Goal: Transaction & Acquisition: Book appointment/travel/reservation

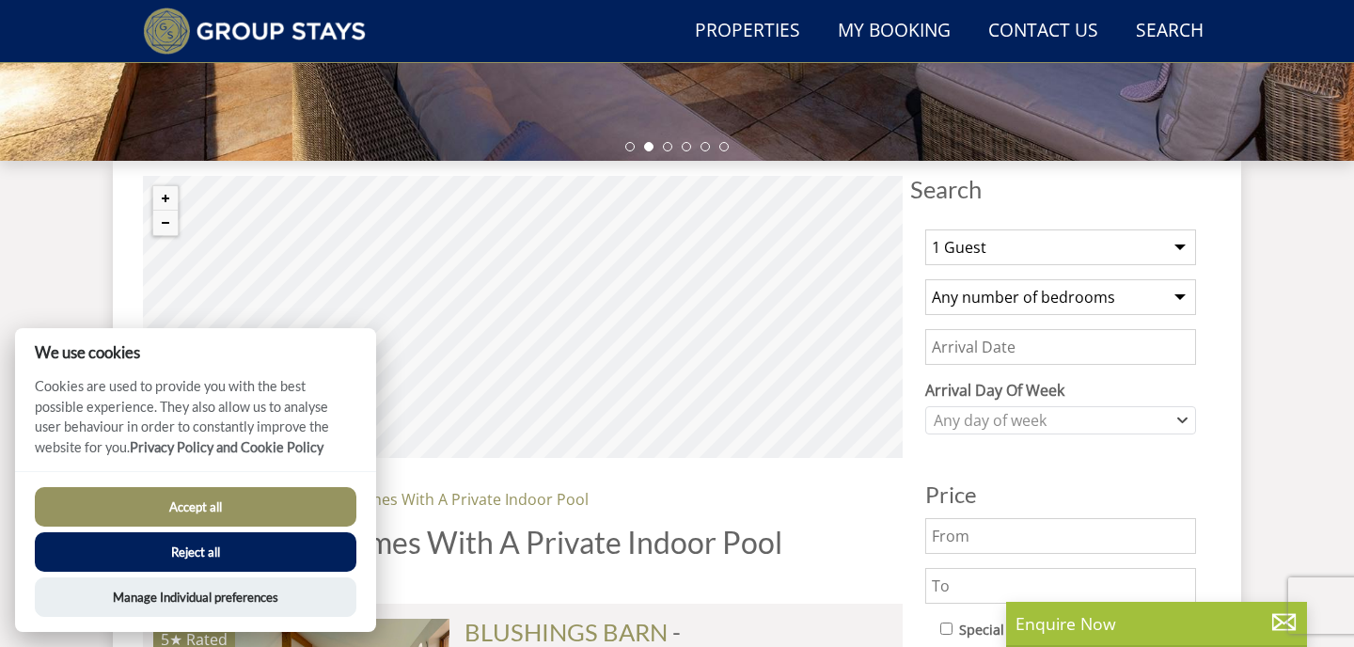
scroll to position [632, 0]
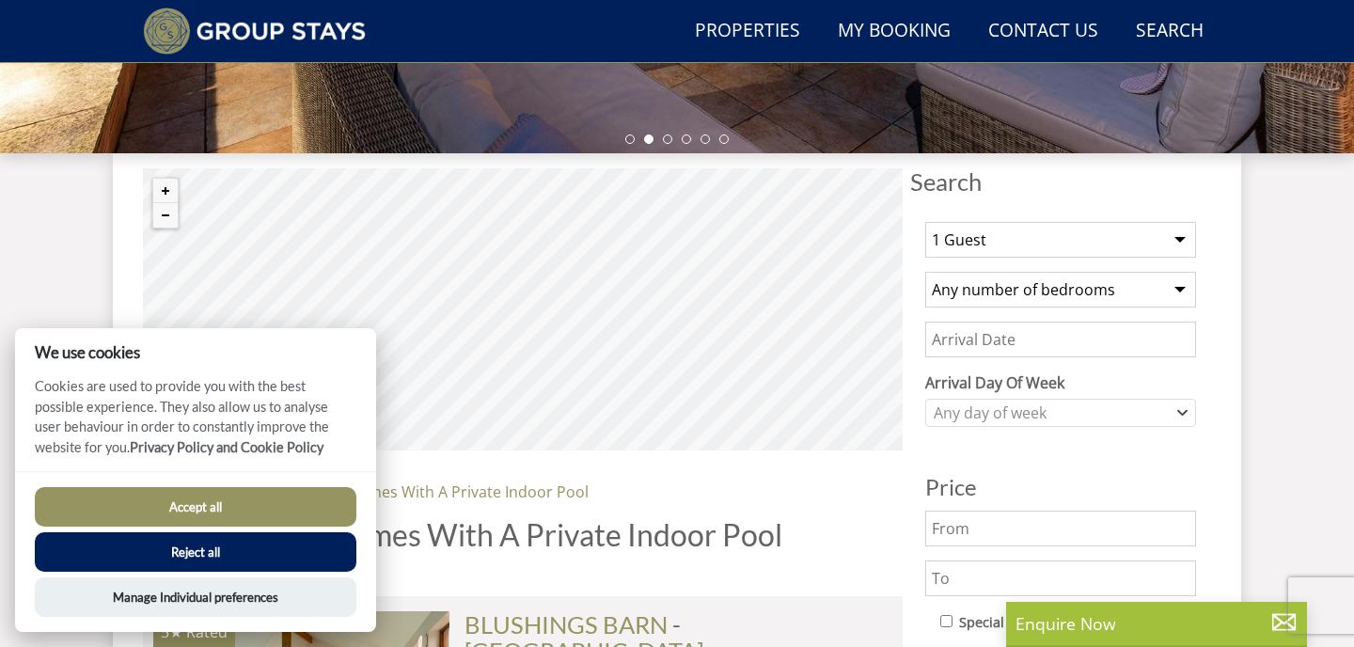
click at [1183, 245] on select "1 Guest 2 Guests 3 Guests 4 Guests 5 Guests 6 Guests 7 Guests 8 Guests 9 Guests…" at bounding box center [1060, 240] width 271 height 36
select select "20"
click at [925, 222] on select "1 Guest 2 Guests 3 Guests 4 Guests 5 Guests 6 Guests 7 Guests 8 Guests 9 Guests…" at bounding box center [1060, 240] width 271 height 36
click at [1016, 342] on input "Date" at bounding box center [1060, 340] width 271 height 36
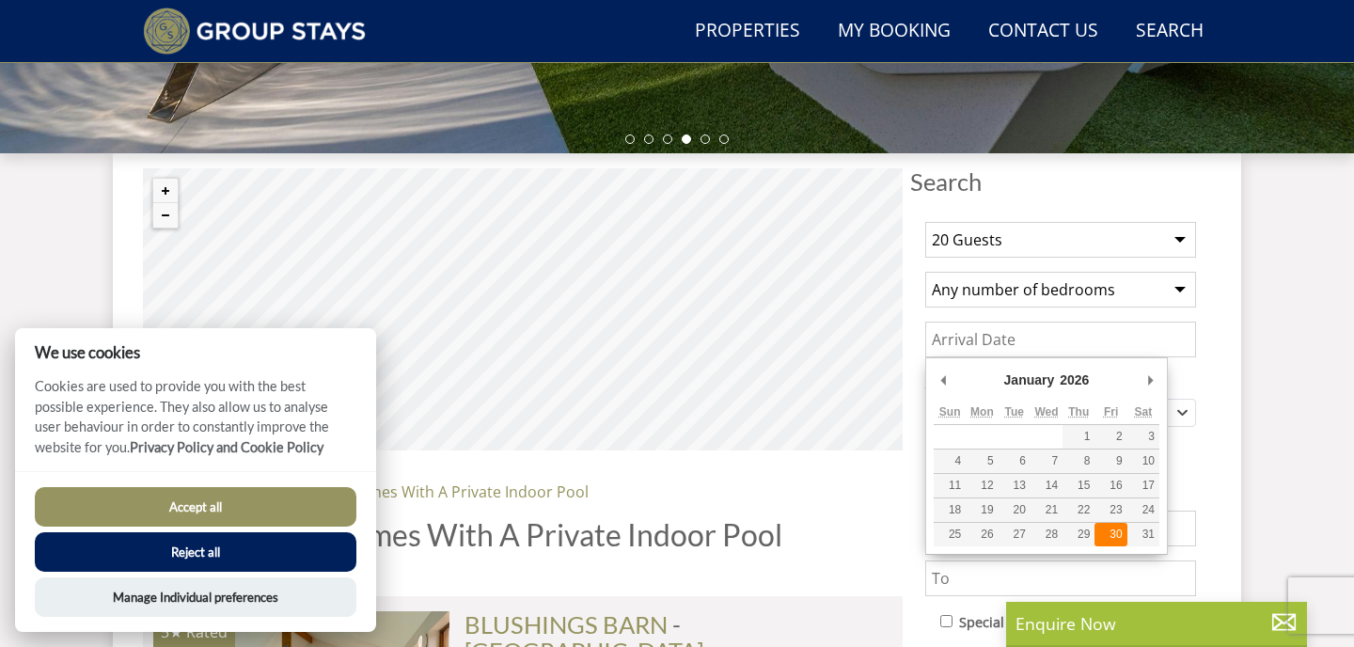
type input "[DATE]"
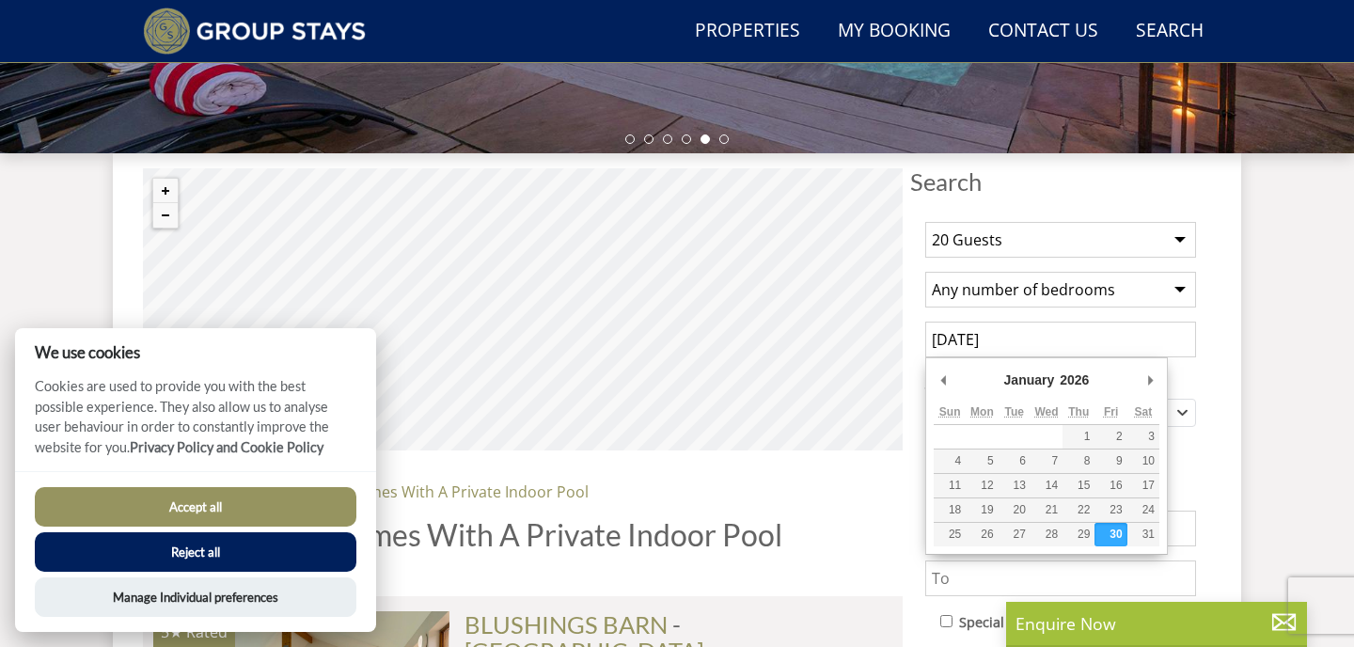
click at [1122, 344] on input "[DATE]" at bounding box center [1060, 340] width 271 height 36
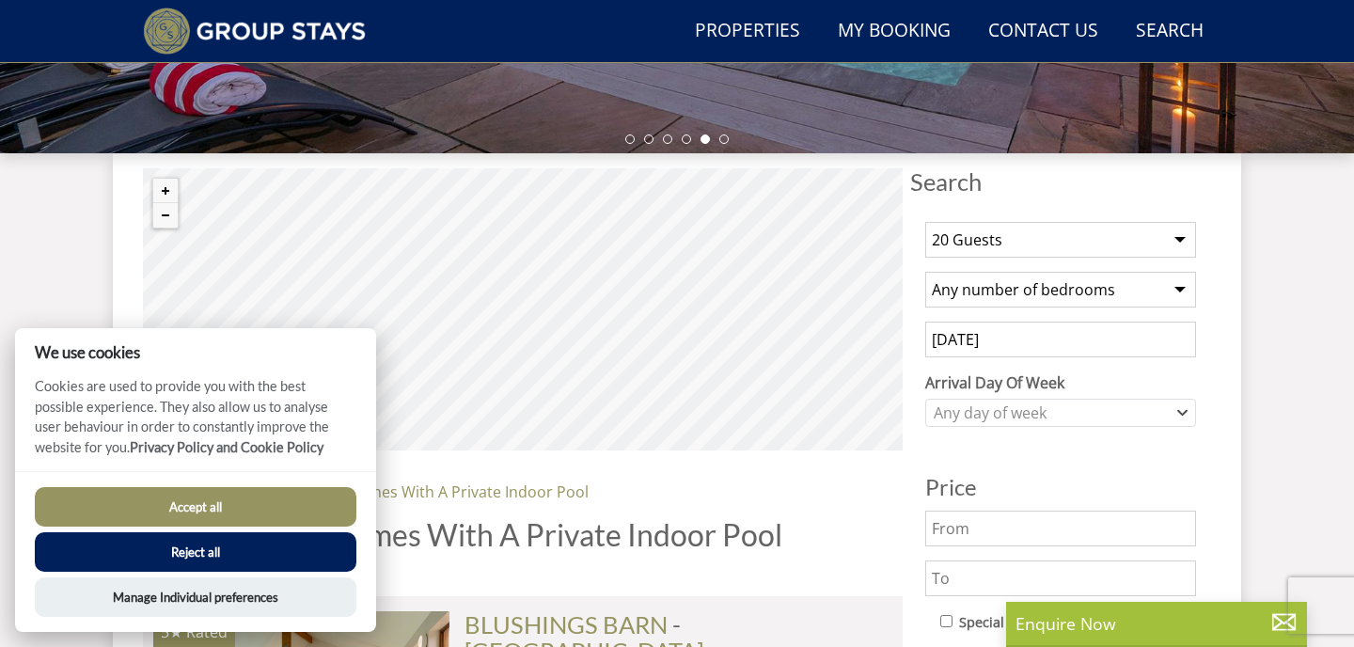
scroll to position [656, 0]
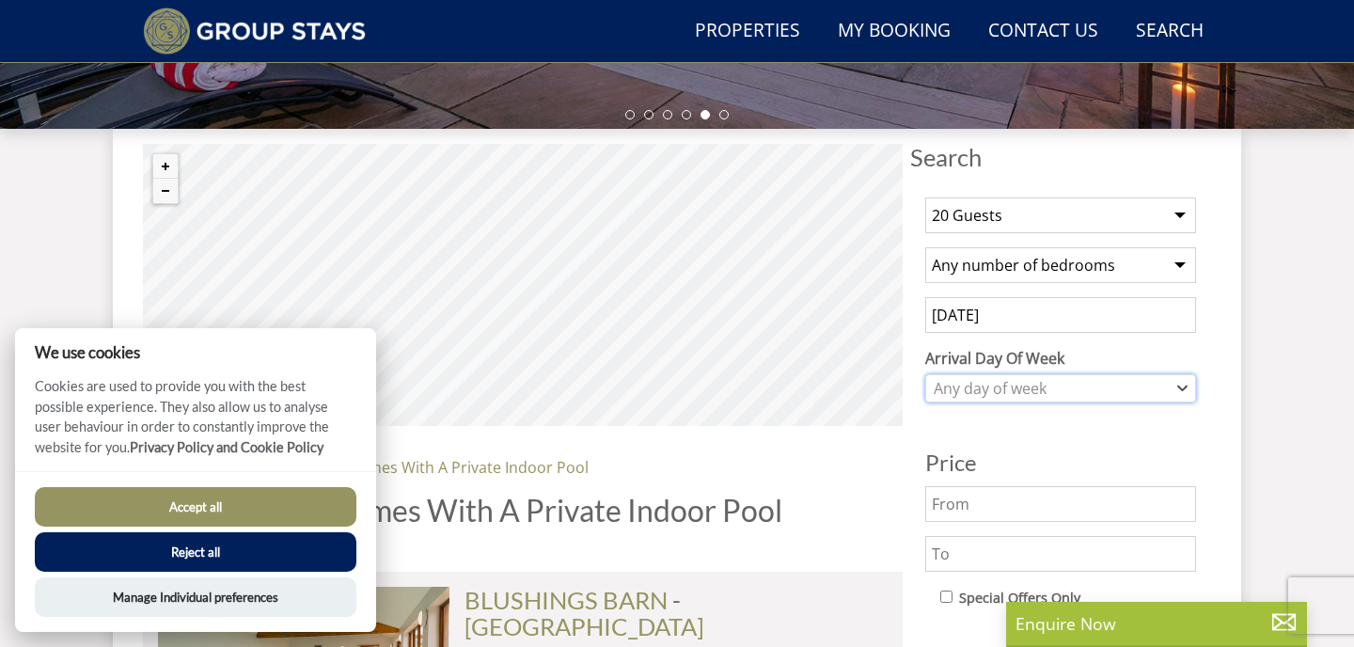
click at [1185, 389] on icon "Combobox" at bounding box center [1182, 388] width 10 height 11
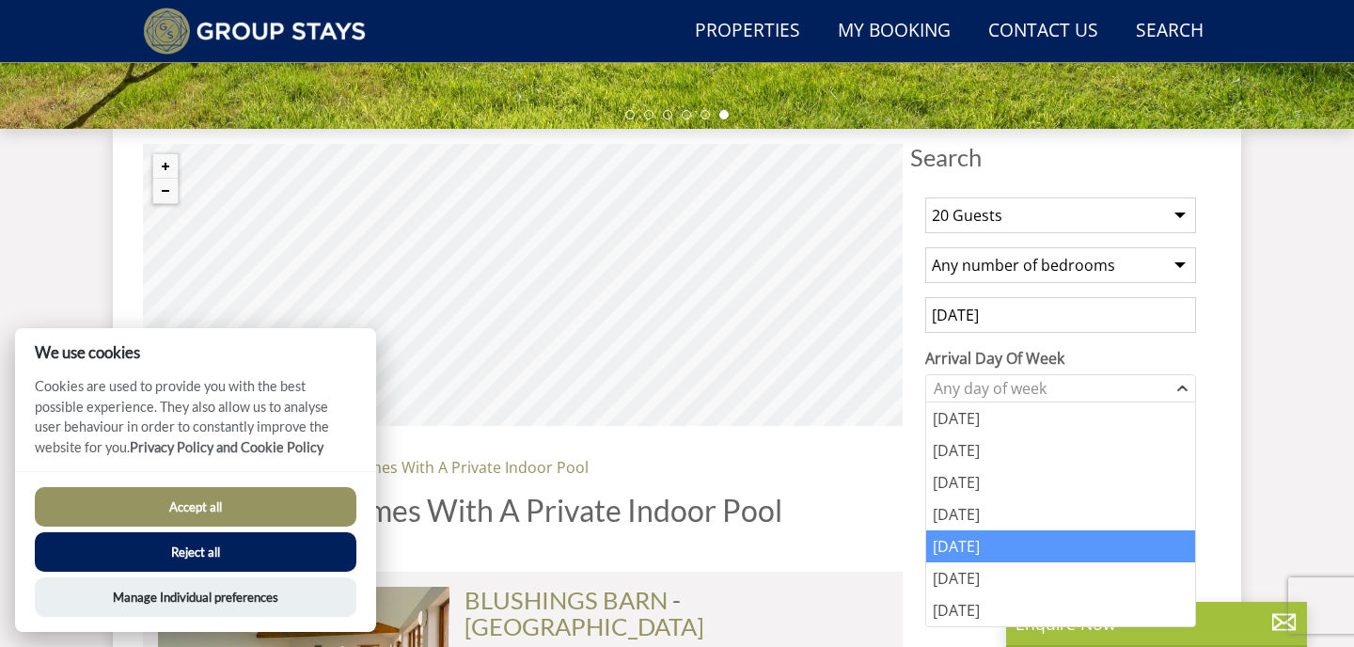
click at [1040, 548] on div "[DATE]" at bounding box center [1060, 546] width 269 height 32
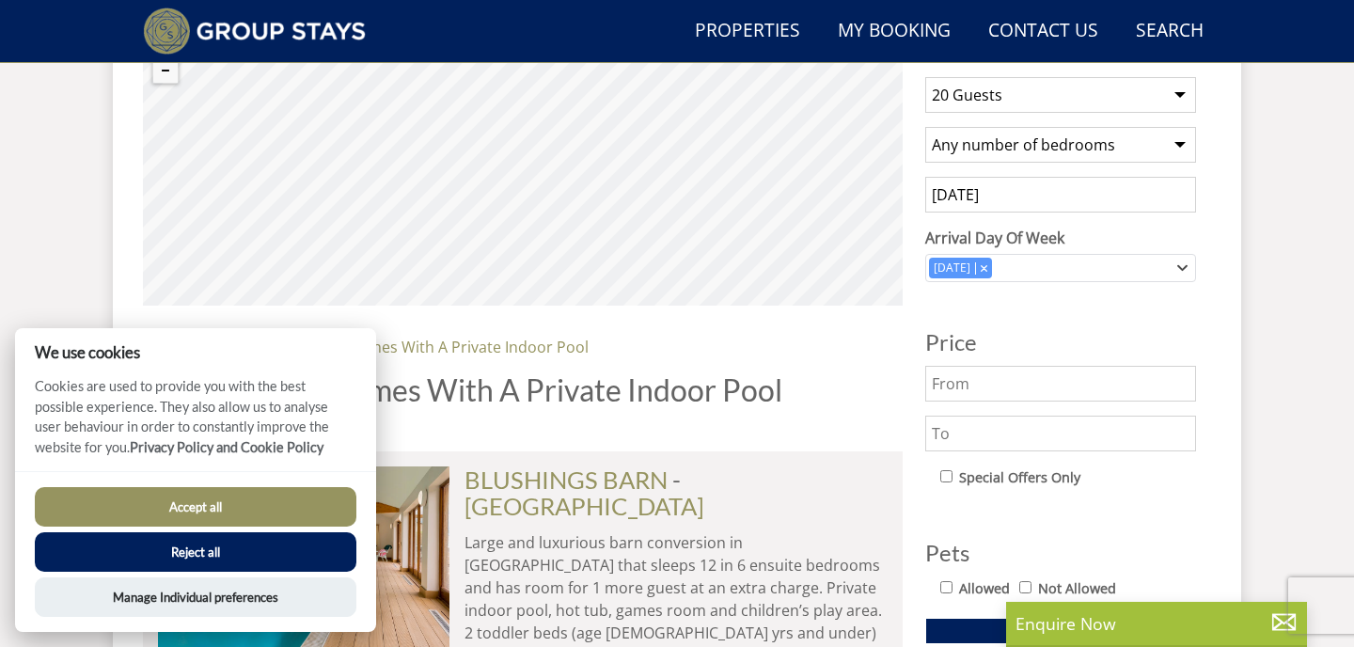
scroll to position [777, 0]
click at [1067, 378] on input "text" at bounding box center [1060, 383] width 271 height 36
type input "3000"
click at [1048, 435] on input "text" at bounding box center [1060, 433] width 271 height 36
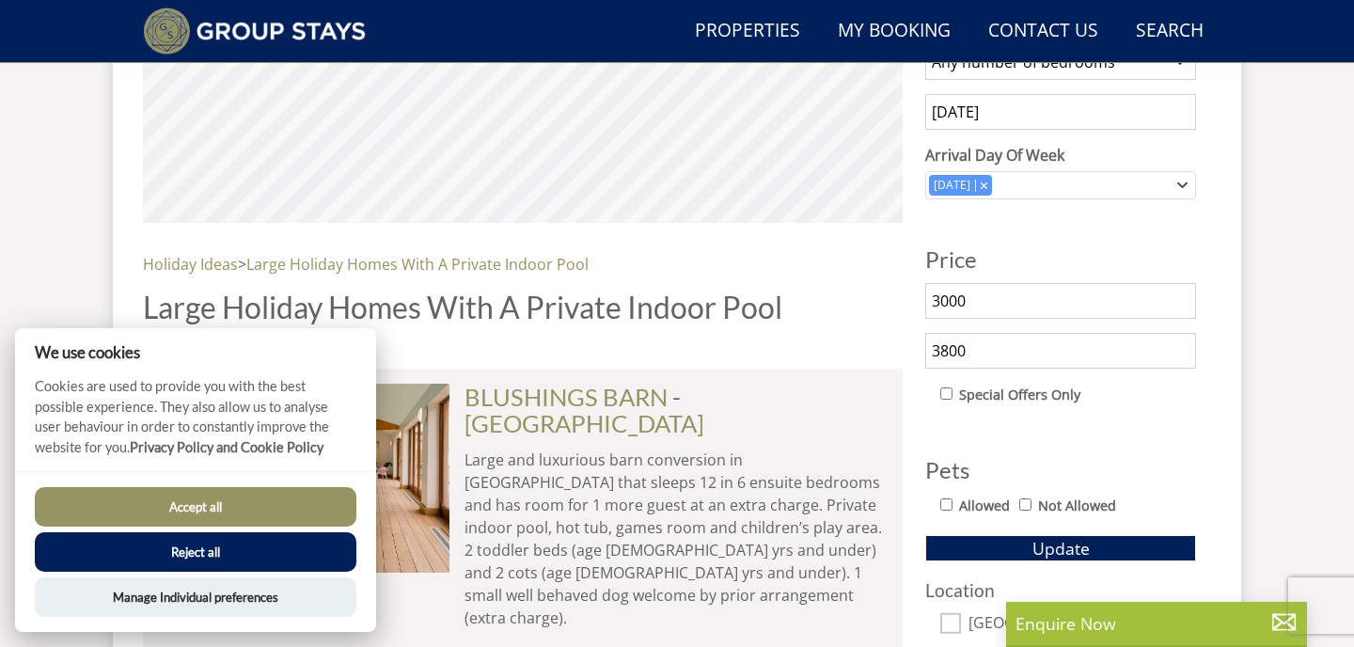
scroll to position [862, 0]
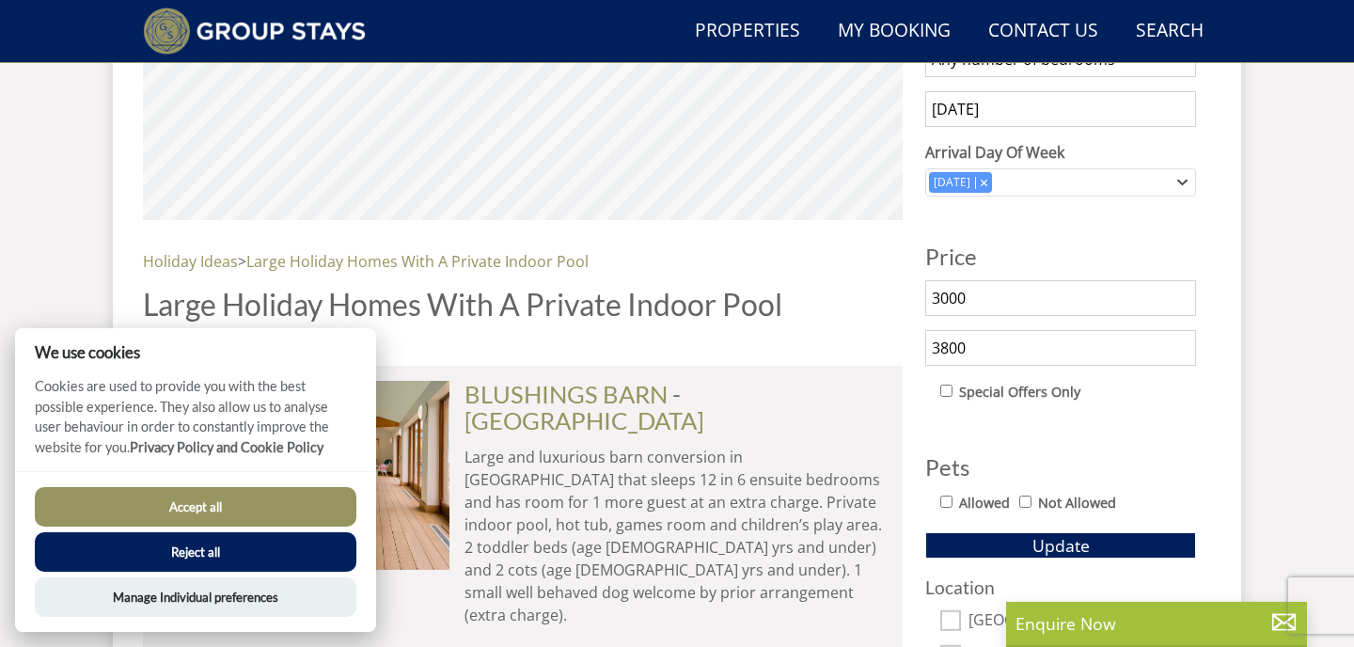
type input "3800"
click at [941, 508] on div "Allowed Not Allowed" at bounding box center [1068, 504] width 256 height 27
click at [944, 500] on input "Allowed" at bounding box center [946, 501] width 12 height 12
checkbox input "true"
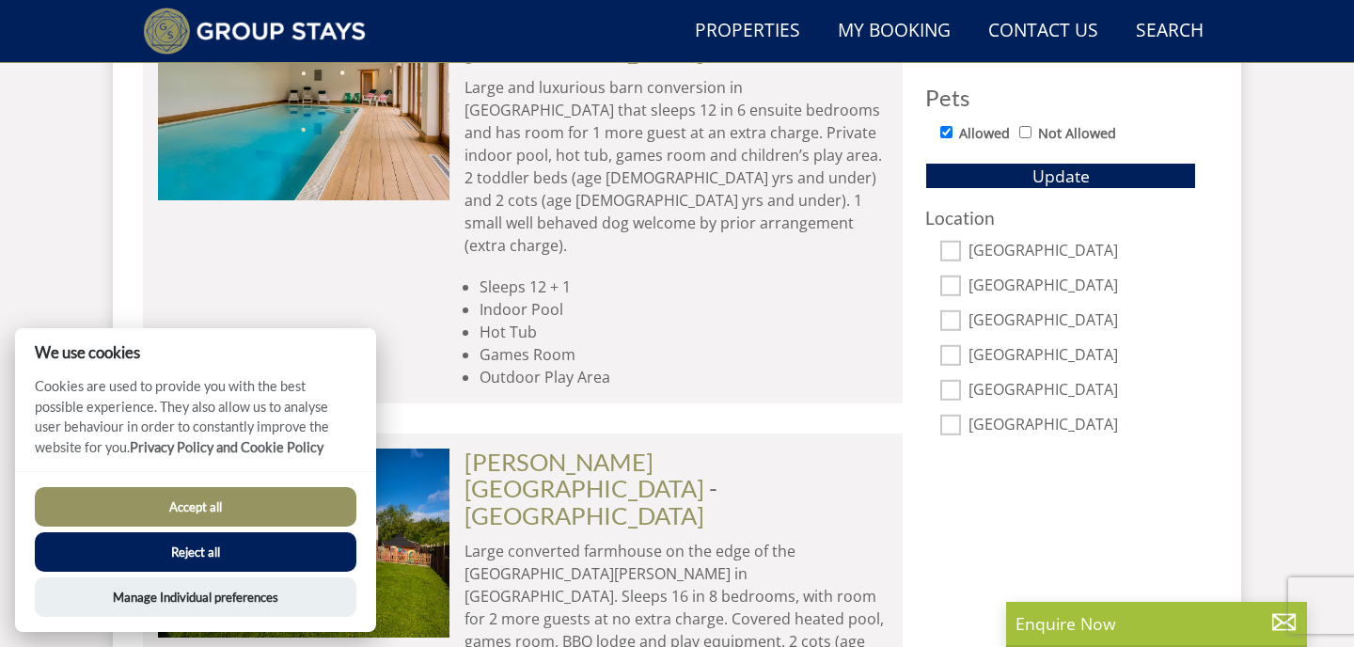
scroll to position [1238, 0]
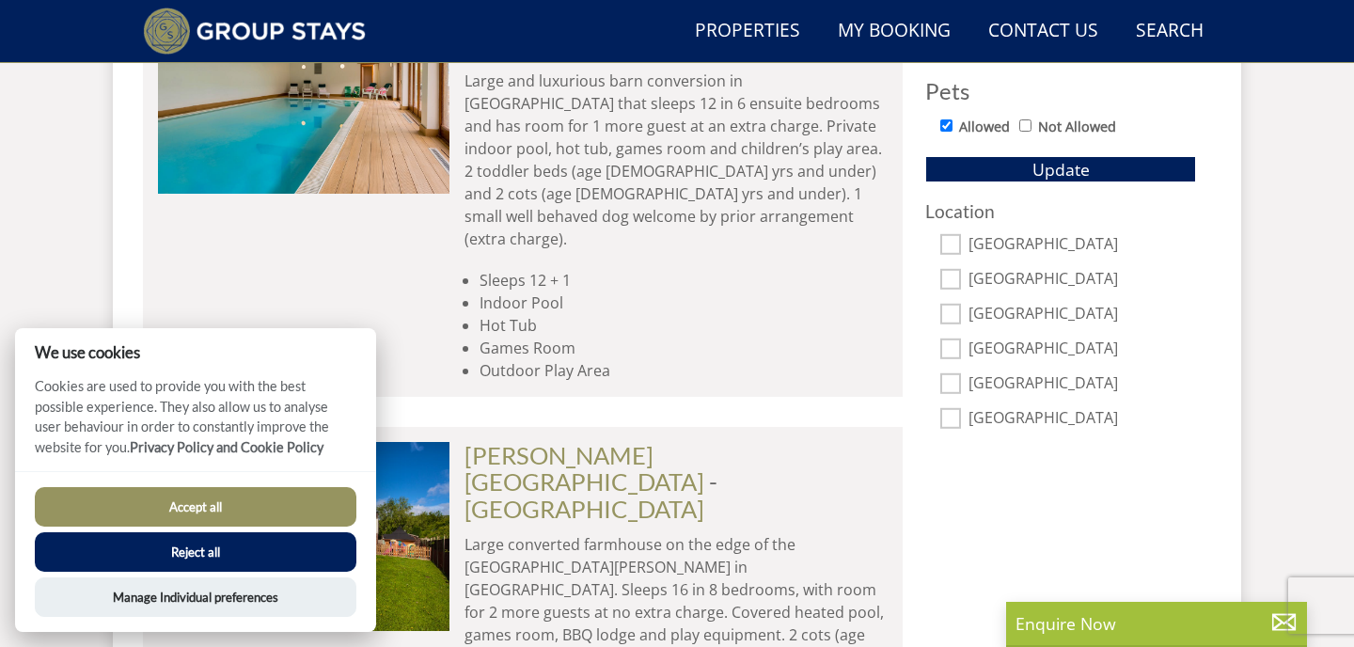
click at [953, 381] on input "[GEOGRAPHIC_DATA]" at bounding box center [950, 383] width 21 height 21
checkbox input "true"
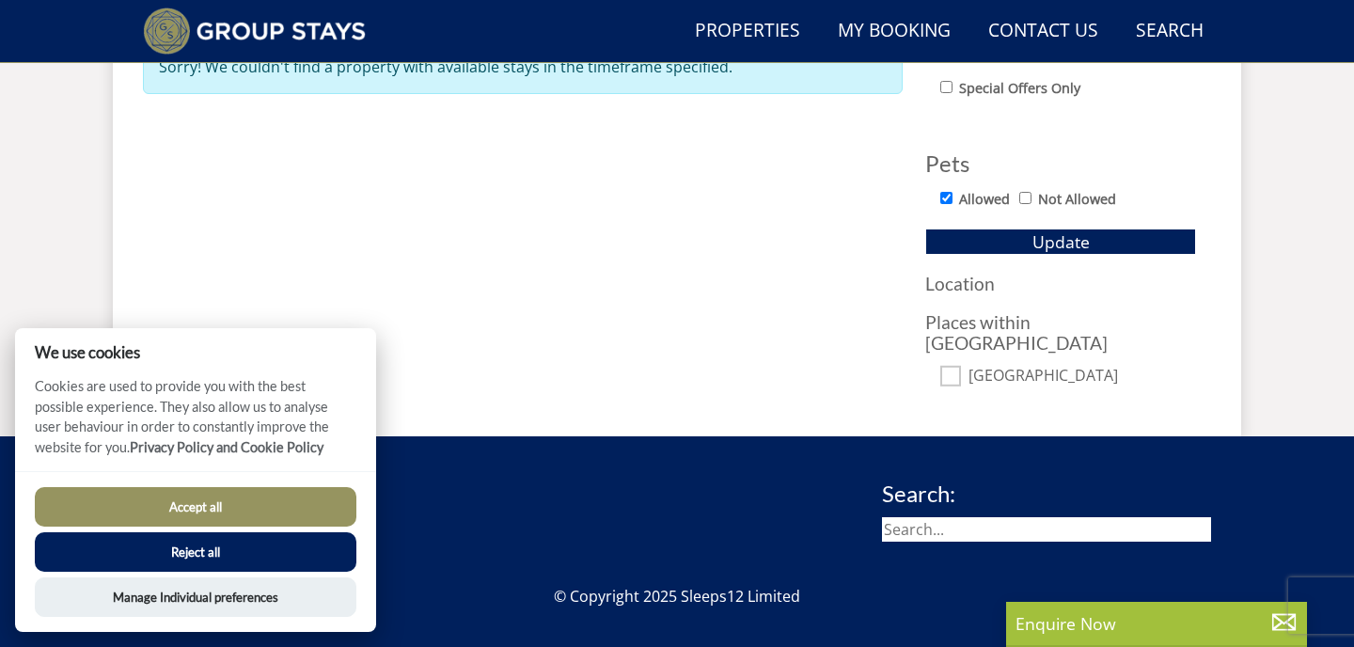
scroll to position [1153, 0]
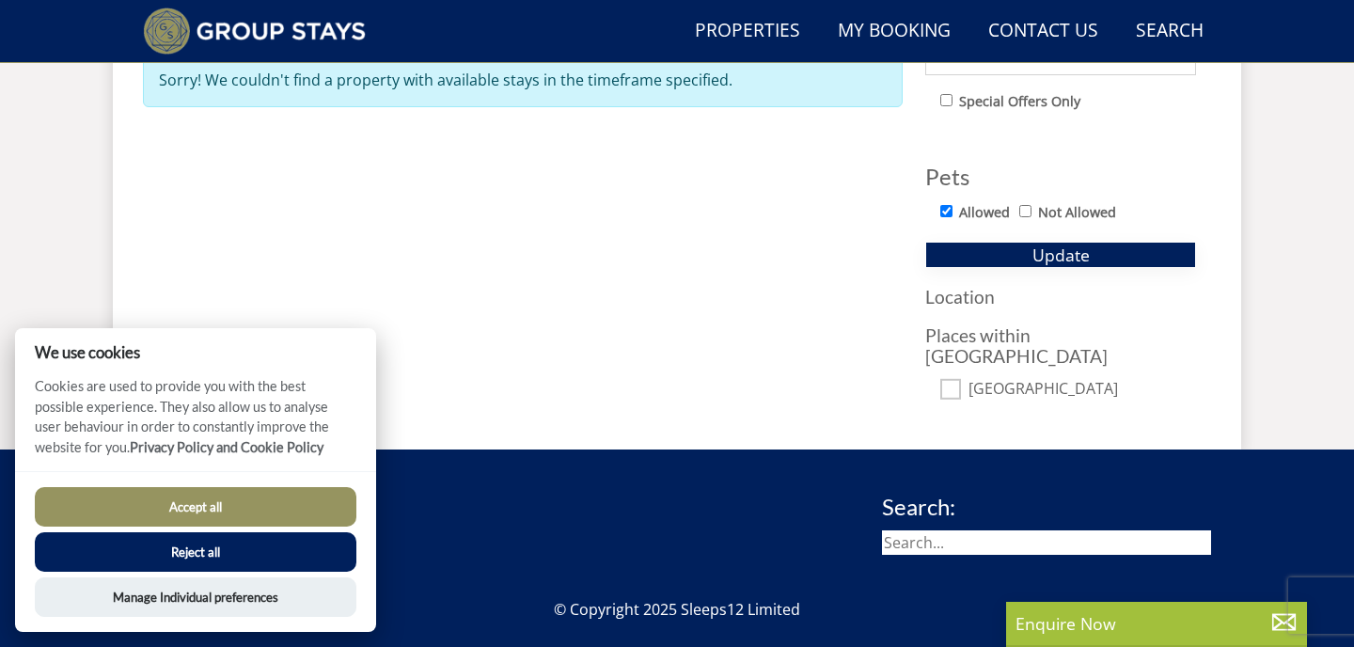
click at [1075, 249] on span "Update" at bounding box center [1060, 254] width 57 height 23
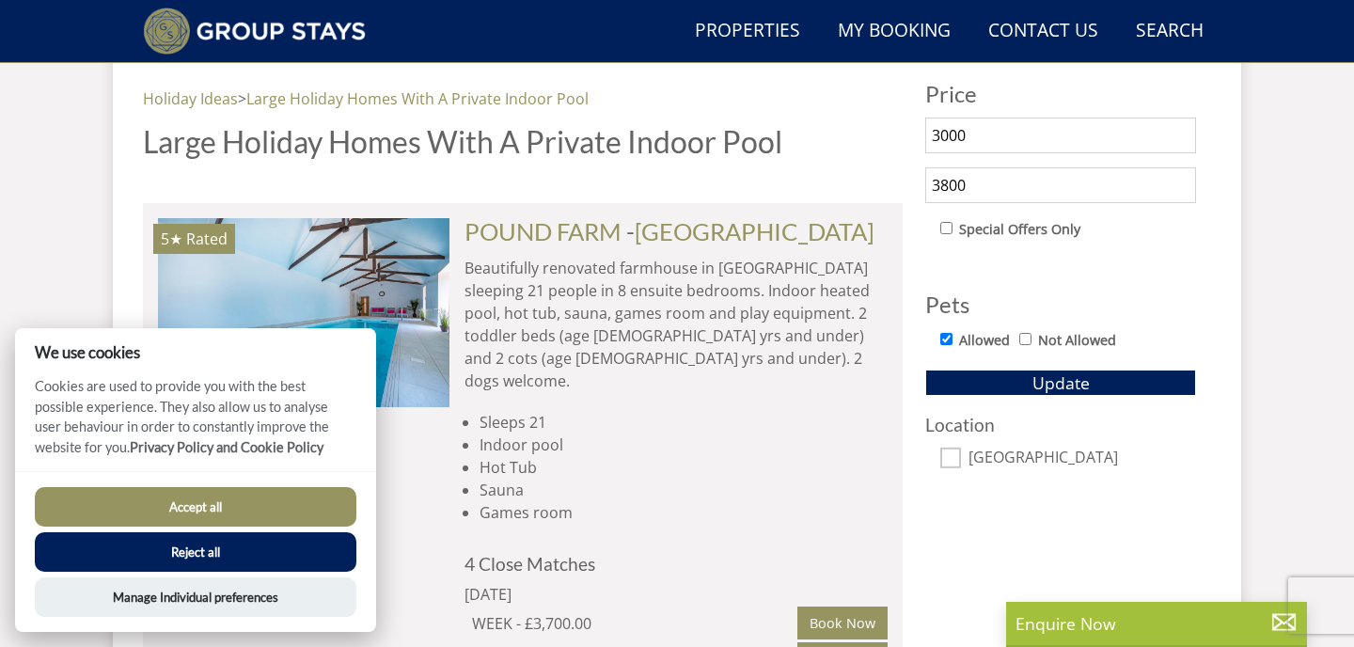
scroll to position [358, 0]
